Goal: Task Accomplishment & Management: Use online tool/utility

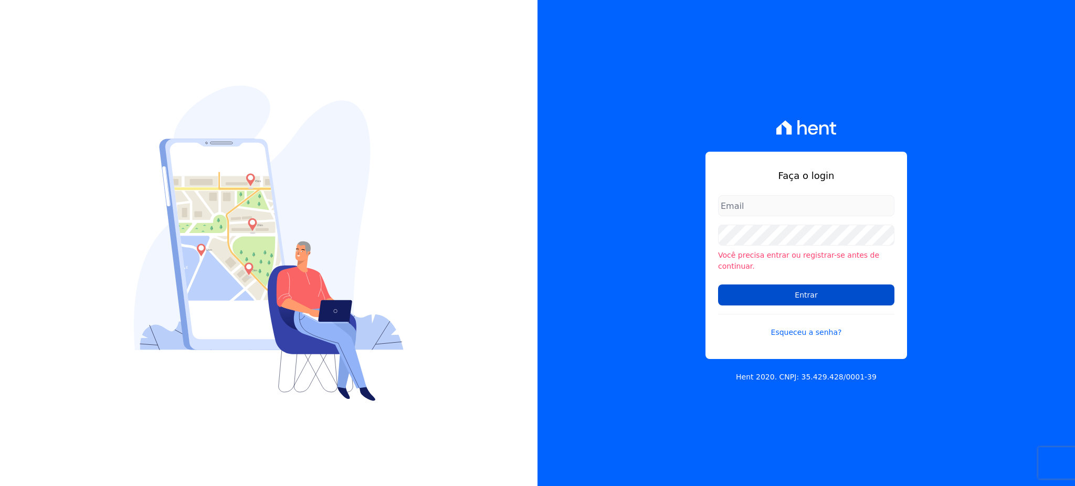
type input "[EMAIL_ADDRESS][PERSON_NAME][DOMAIN_NAME]"
click at [802, 290] on input "Entrar" at bounding box center [806, 295] width 176 height 21
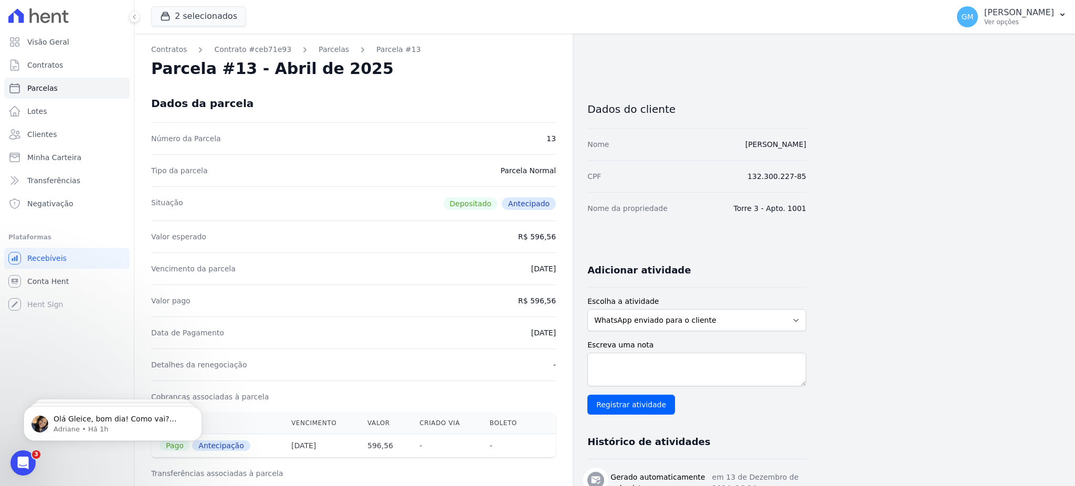
click at [69, 145] on ul "Visão Geral Contratos Parcelas Lotes Clientes Minha Carteira Transferências Neg…" at bounding box center [66, 122] width 125 height 183
click at [67, 138] on link "Clientes" at bounding box center [66, 134] width 125 height 21
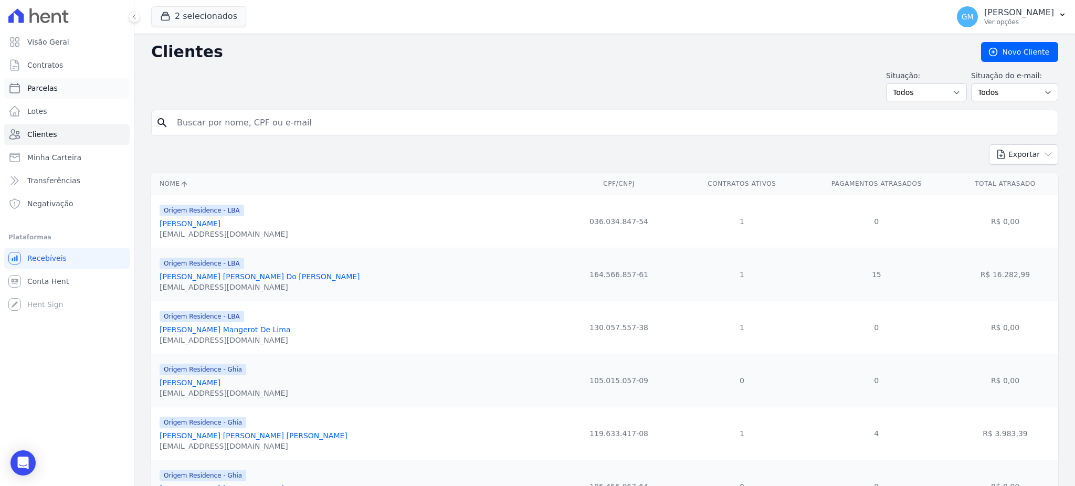
click at [55, 85] on link "Parcelas" at bounding box center [66, 88] width 125 height 21
select select
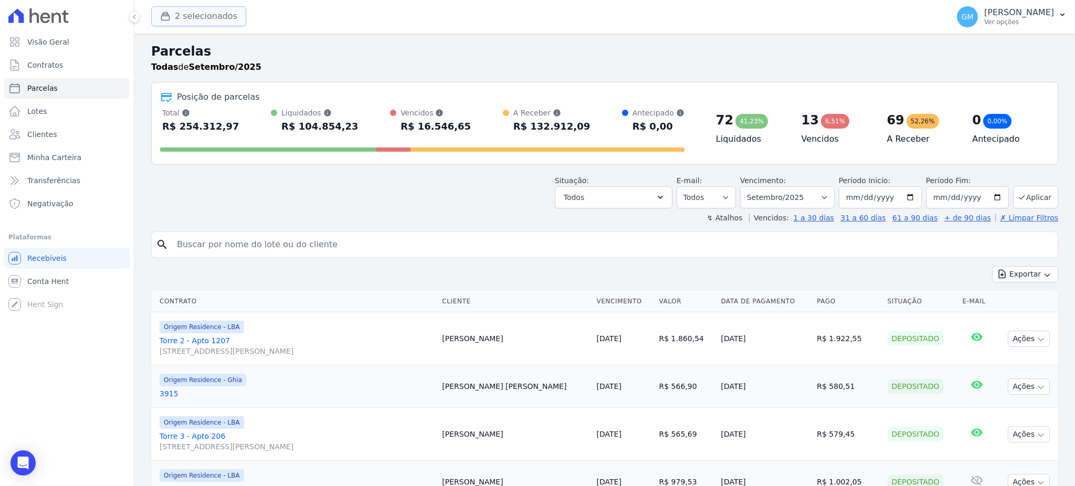
click at [181, 10] on button "2 selecionados" at bounding box center [198, 16] width 95 height 20
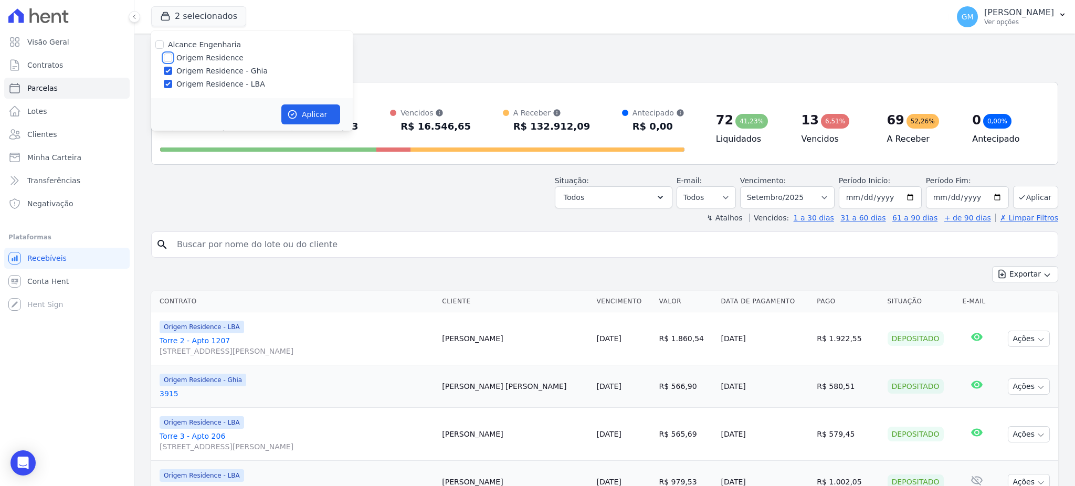
click at [172, 57] on input "Origem Residence" at bounding box center [168, 58] width 8 height 8
checkbox input "true"
click at [320, 114] on button "Aplicar" at bounding box center [310, 114] width 59 height 20
select select
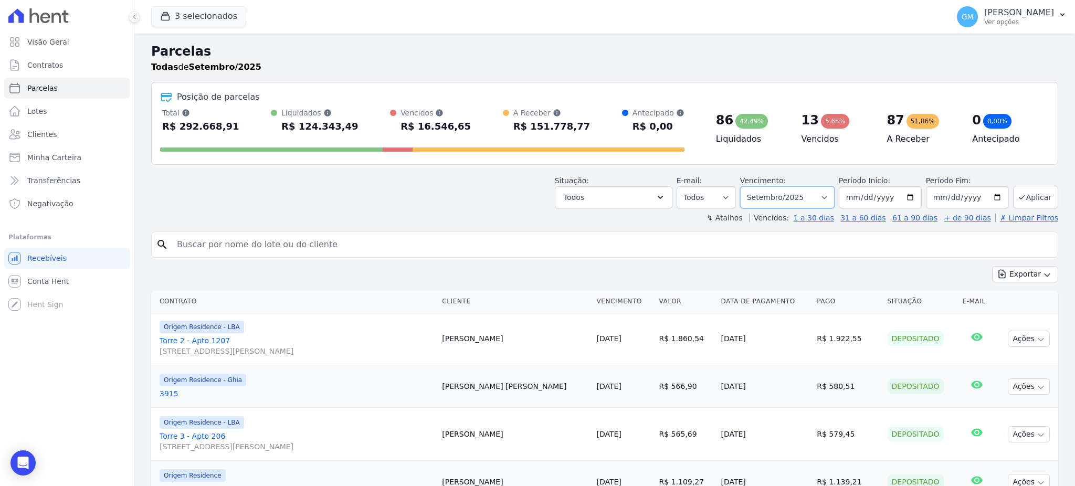
click at [775, 194] on select "Filtrar por período ──────── Todos os meses Maio/2023 Junho/2023 Julho/2023 Ago…" at bounding box center [787, 197] width 94 height 22
select select "all"
click at [744, 186] on select "Filtrar por período ──────── Todos os meses Maio/2023 Junho/2023 Julho/2023 Ago…" at bounding box center [787, 197] width 94 height 22
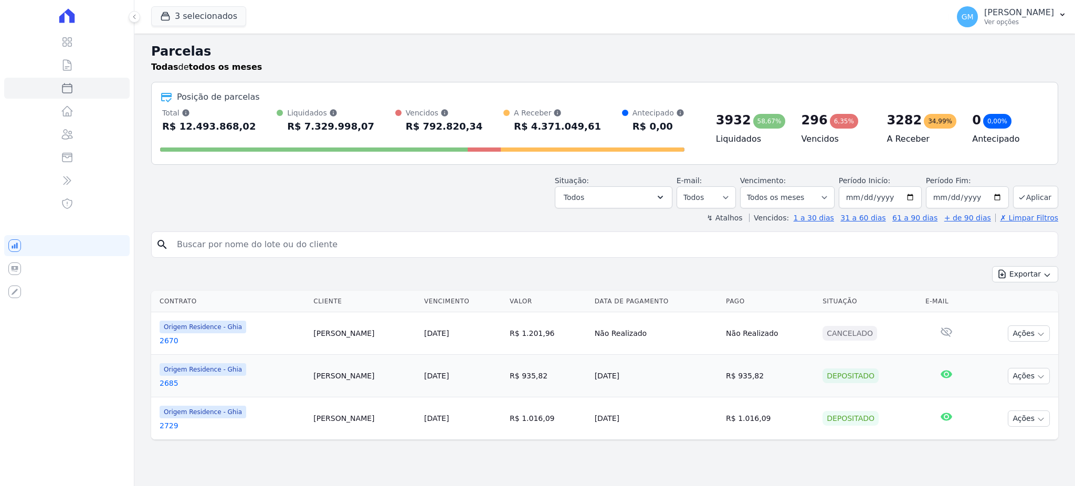
select select
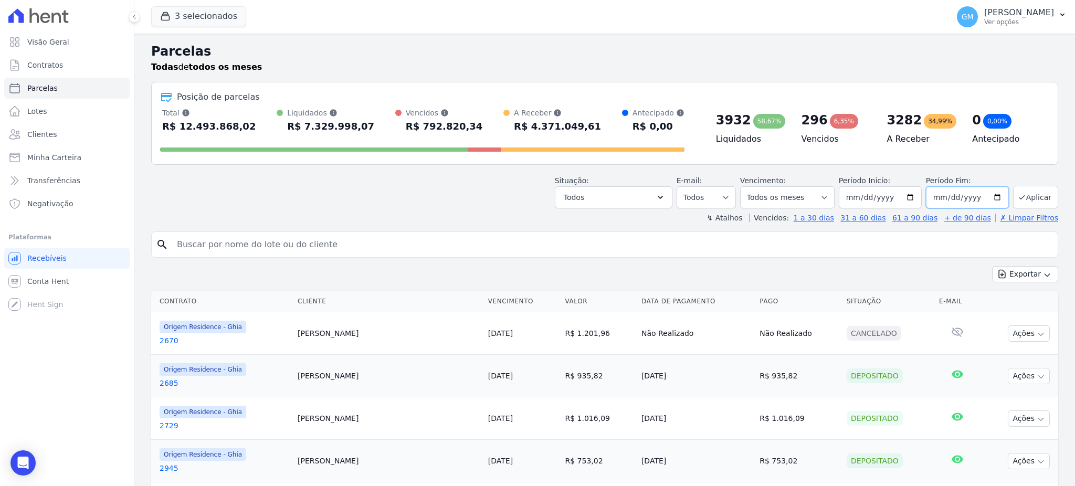
click at [969, 199] on input "2025-09-12" at bounding box center [967, 197] width 83 height 22
click at [972, 198] on input "2025-09-12" at bounding box center [967, 197] width 83 height 22
click at [967, 195] on input "2025-09-12" at bounding box center [967, 197] width 83 height 22
click at [967, 197] on input "2025-09-12" at bounding box center [967, 197] width 83 height 22
click at [961, 193] on input "2025-09-12" at bounding box center [967, 197] width 83 height 22
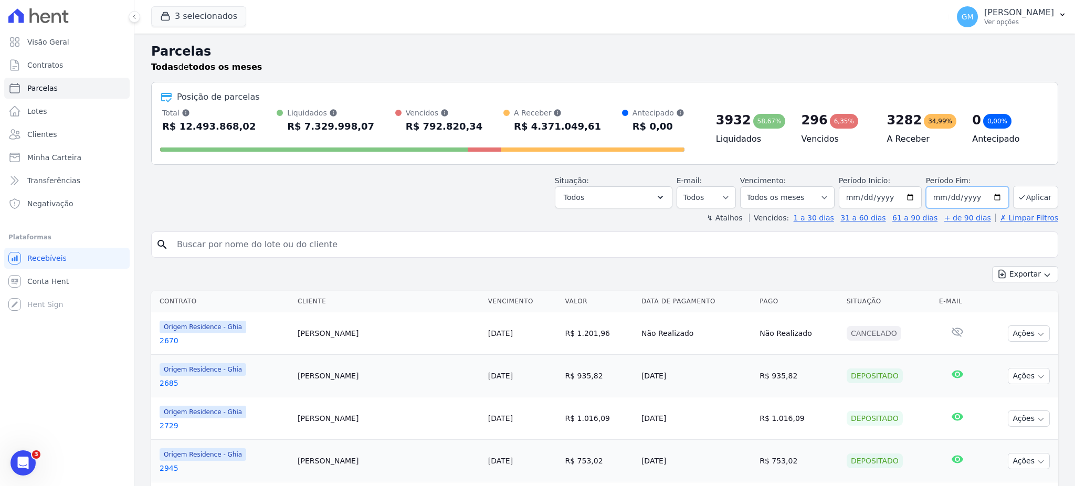
click at [961, 193] on input "2025-09-12" at bounding box center [967, 197] width 83 height 22
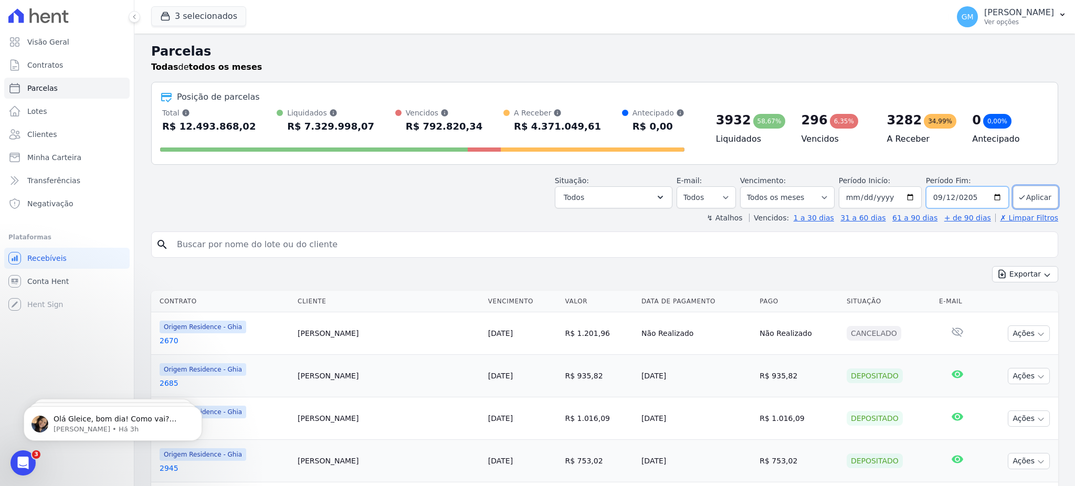
type input "[DATE]"
click at [1013, 204] on button "Aplicar" at bounding box center [1035, 197] width 45 height 23
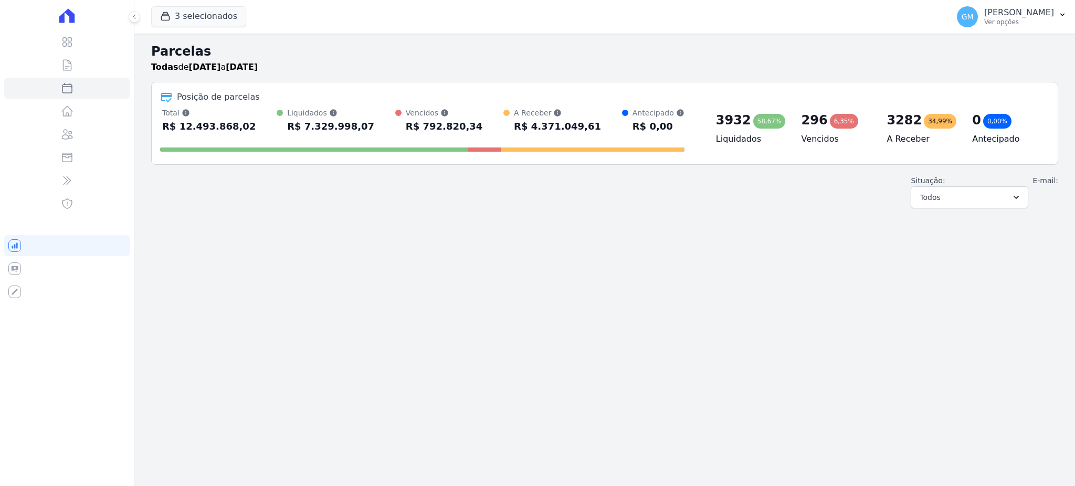
select select
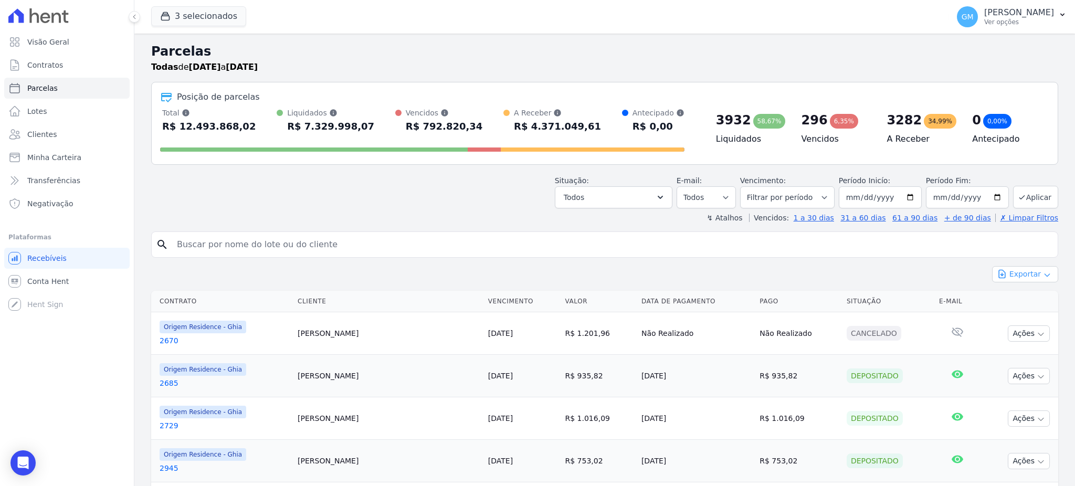
click at [1015, 279] on button "Exportar" at bounding box center [1025, 274] width 66 height 16
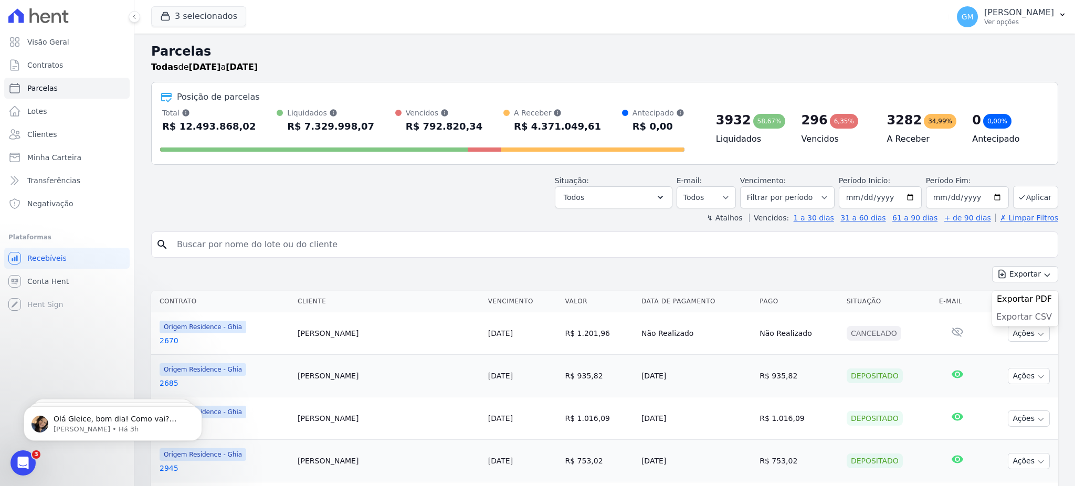
click at [1011, 320] on span "Exportar CSV" at bounding box center [1024, 317] width 56 height 10
